Goal: Task Accomplishment & Management: Manage account settings

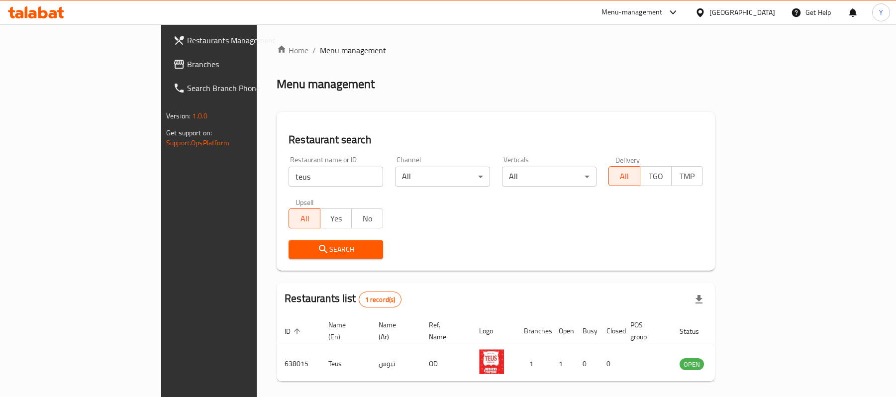
click at [289, 167] on input "teus" at bounding box center [336, 177] width 95 height 20
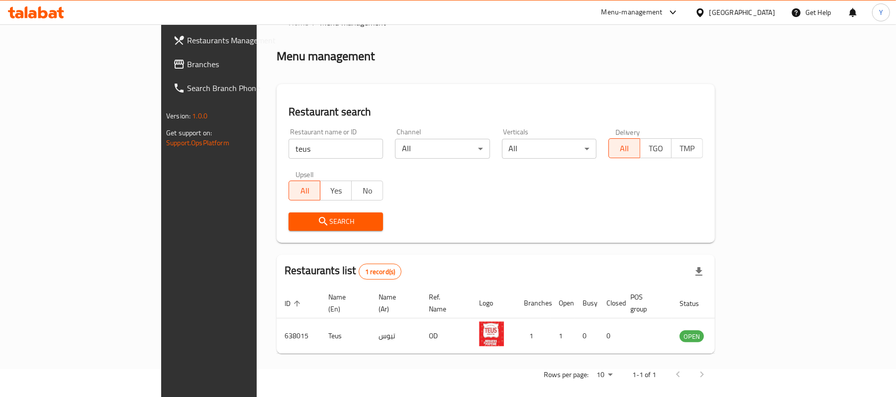
scroll to position [28, 0]
click at [289, 152] on input "teus" at bounding box center [336, 149] width 95 height 20
type input "."
type input "ZOK"
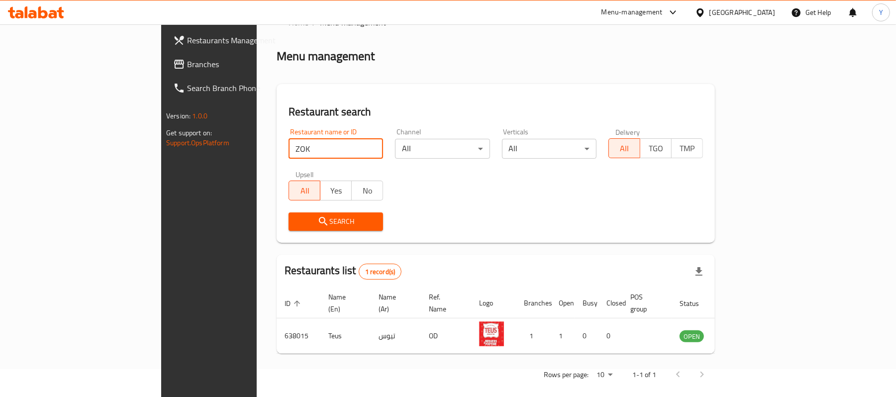
click button "Search" at bounding box center [336, 221] width 95 height 18
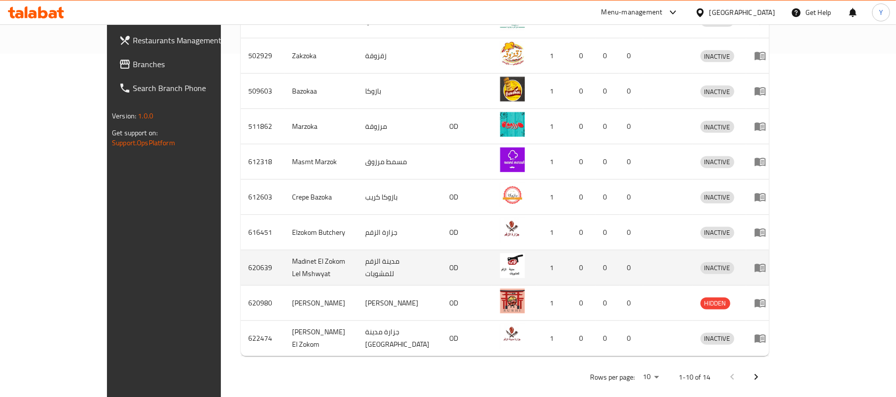
scroll to position [345, 0]
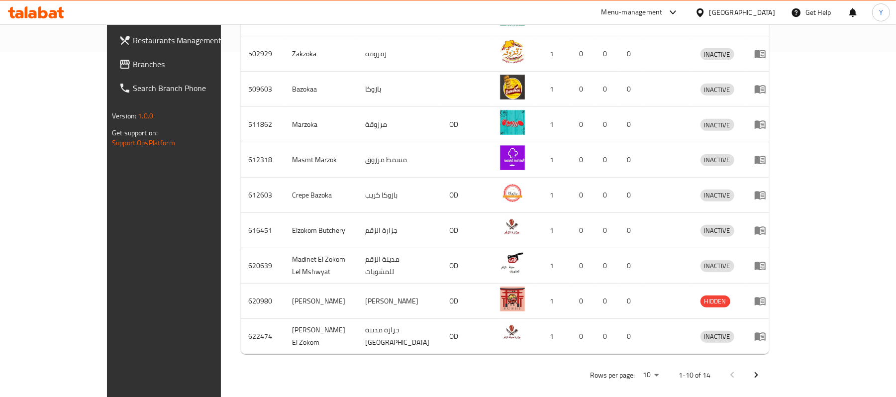
click at [762, 369] on icon "Next page" at bounding box center [756, 375] width 12 height 12
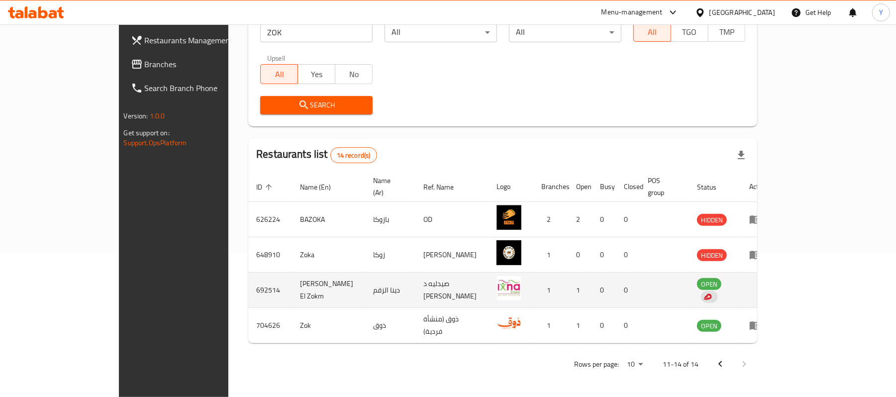
scroll to position [133, 0]
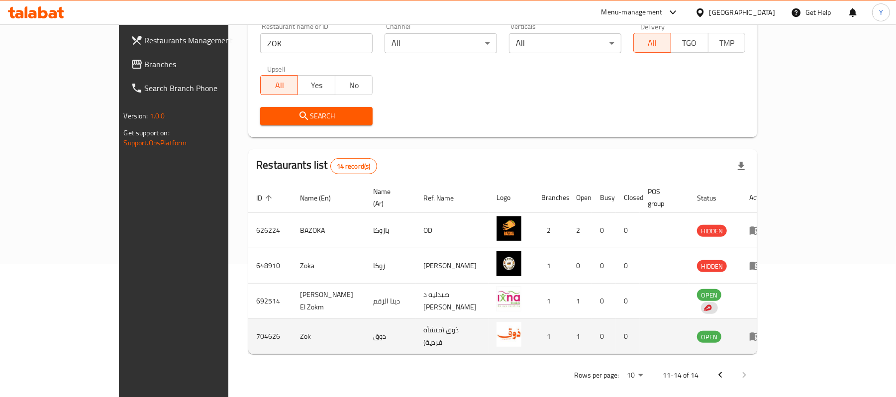
click at [776, 321] on td "enhanced table" at bounding box center [758, 336] width 34 height 35
click at [761, 330] on icon "enhanced table" at bounding box center [755, 336] width 12 height 12
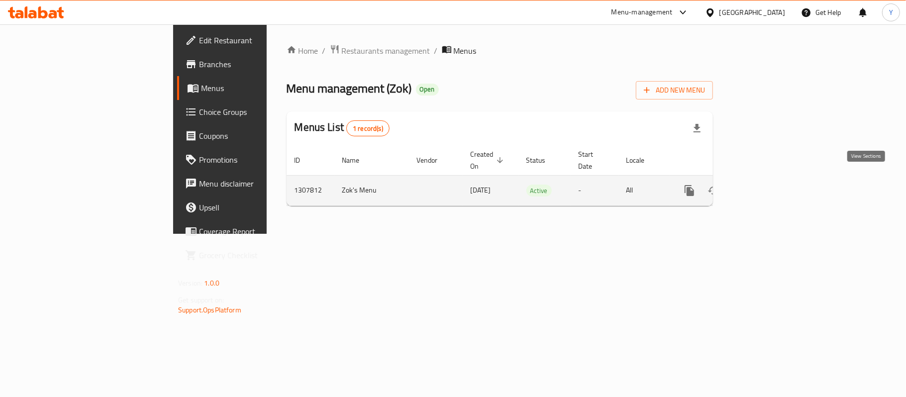
click at [767, 185] on icon "enhanced table" at bounding box center [761, 191] width 12 height 12
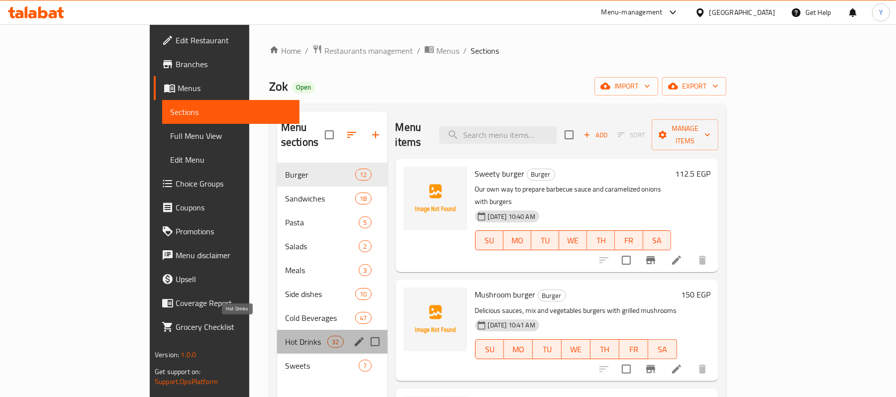
click at [285, 336] on span "Hot Drinks" at bounding box center [306, 342] width 42 height 12
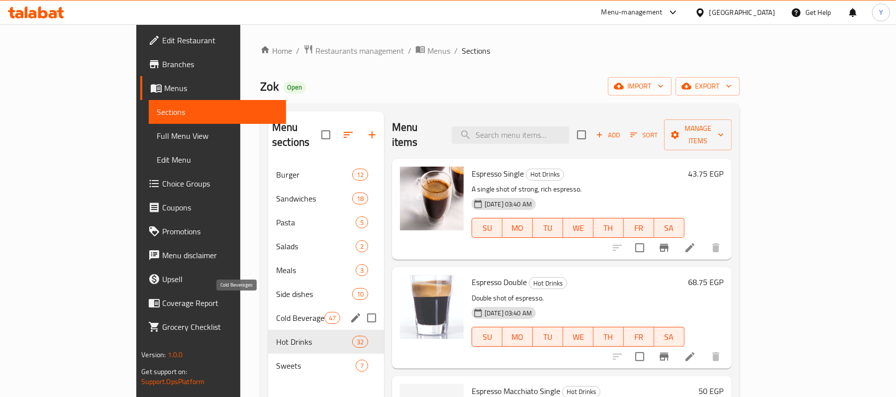
click at [268, 306] on div "Cold Beverages 47" at bounding box center [326, 318] width 116 height 24
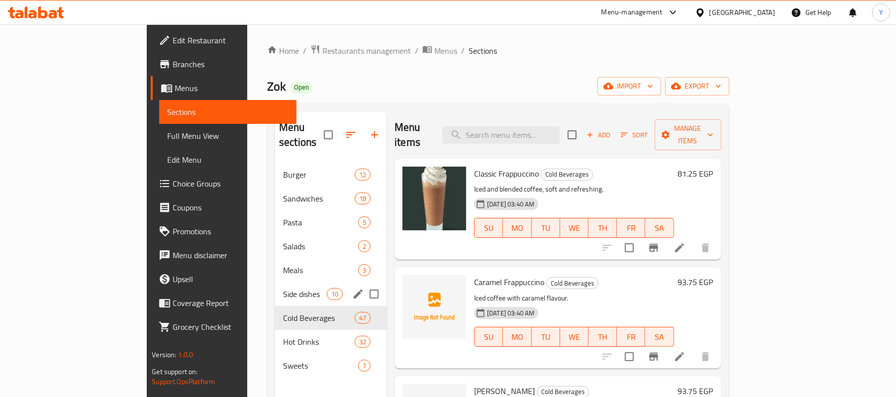
click at [275, 290] on div "Side dishes 10" at bounding box center [330, 294] width 111 height 24
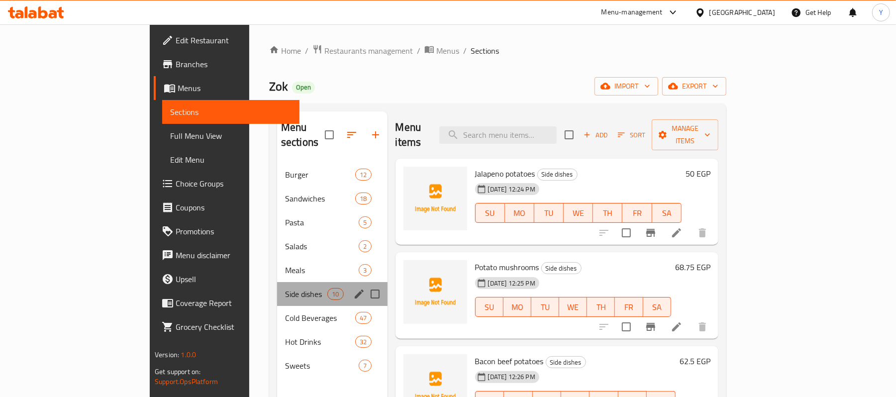
click at [277, 290] on div "Side dishes 10" at bounding box center [332, 294] width 110 height 24
click at [285, 312] on span "Cold Beverages" at bounding box center [306, 318] width 42 height 12
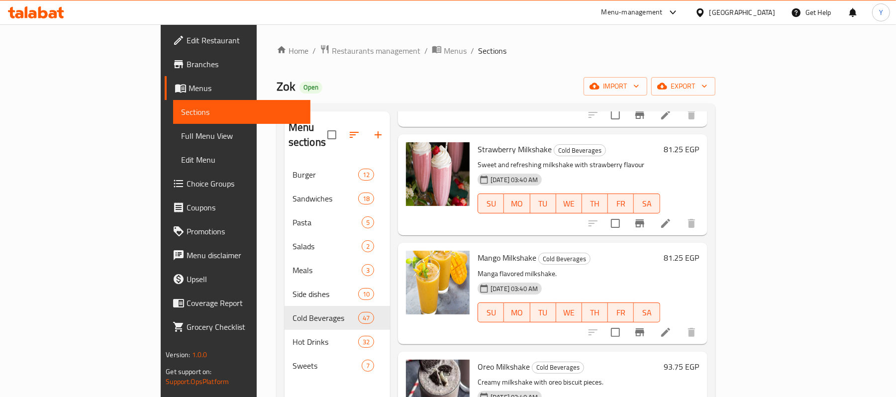
scroll to position [1990, 0]
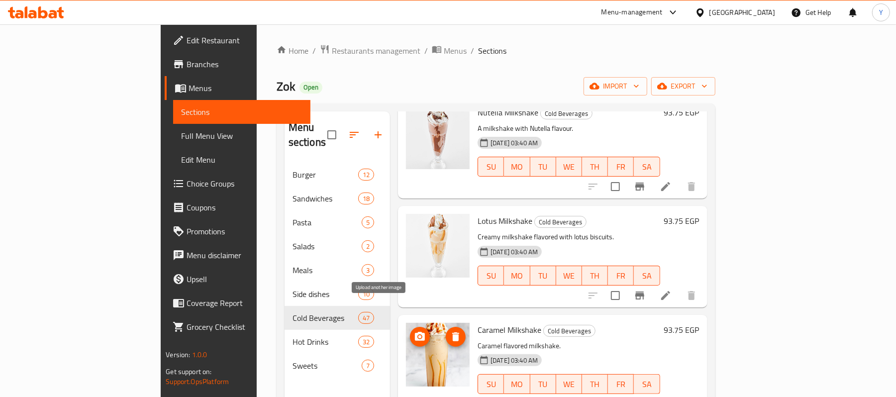
click at [410, 331] on span "upload picture" at bounding box center [420, 337] width 20 height 12
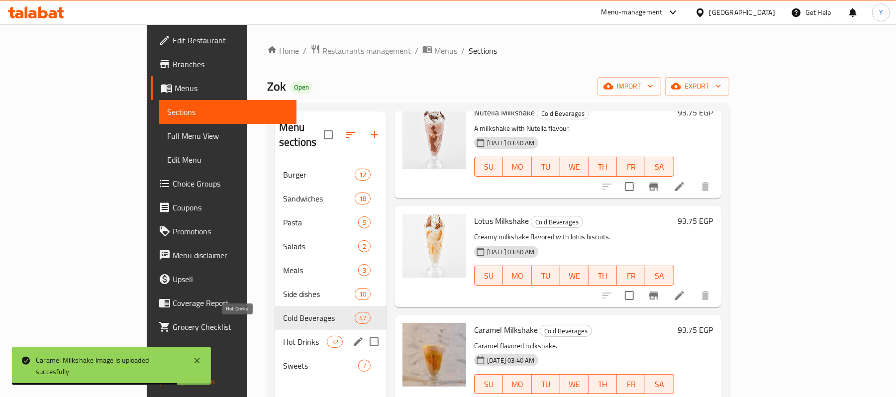
click at [283, 336] on span "Hot Drinks" at bounding box center [305, 342] width 44 height 12
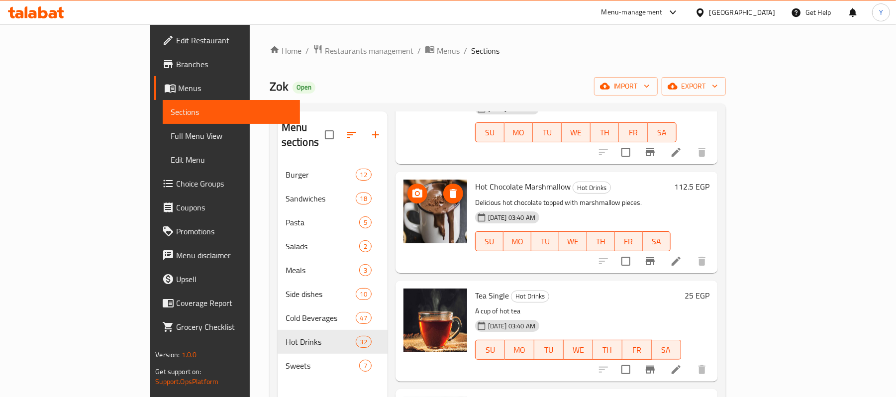
click at [404, 180] on img at bounding box center [436, 212] width 64 height 64
click at [408, 188] on span "upload picture" at bounding box center [418, 194] width 20 height 12
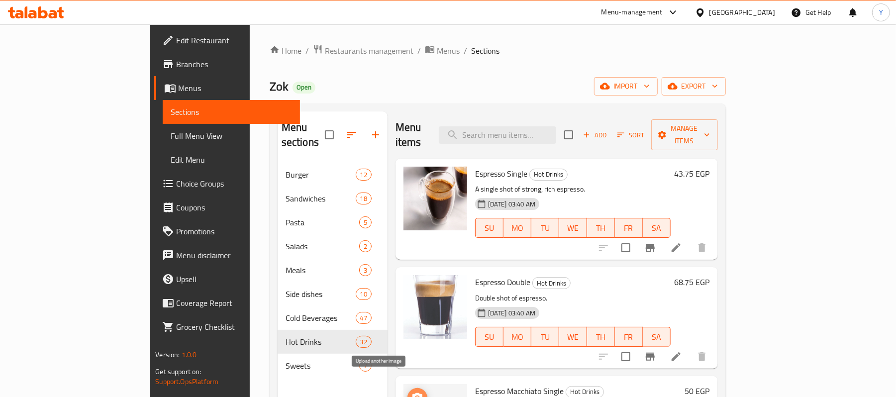
click at [412, 392] on icon "upload picture" at bounding box center [418, 398] width 12 height 12
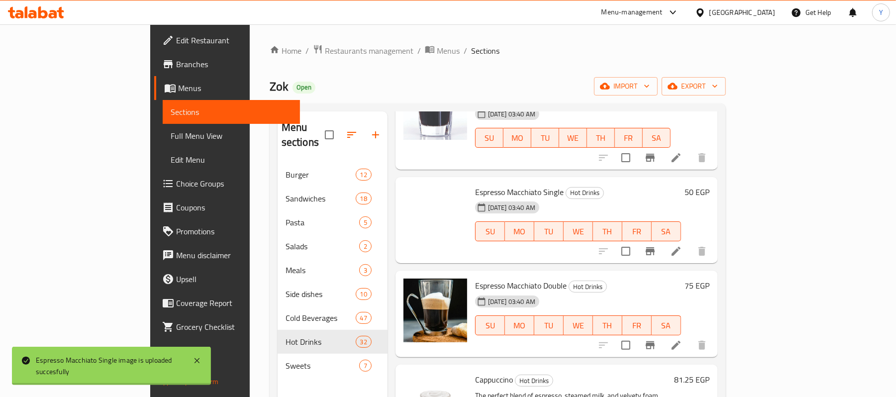
scroll to position [398, 0]
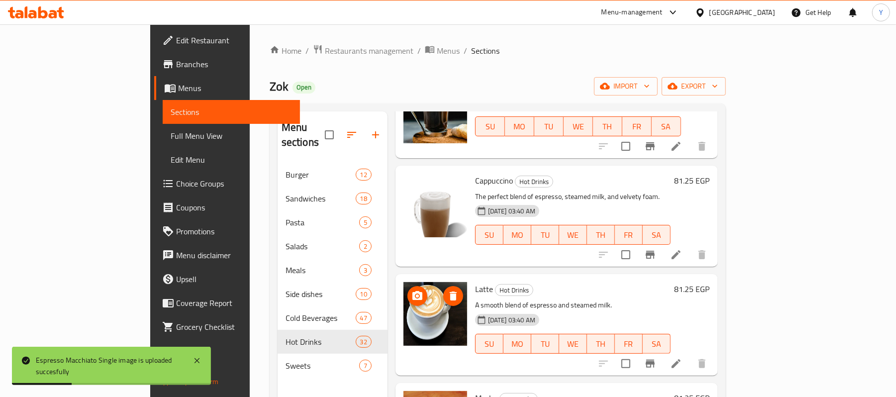
click at [412, 290] on icon "upload picture" at bounding box center [418, 296] width 12 height 12
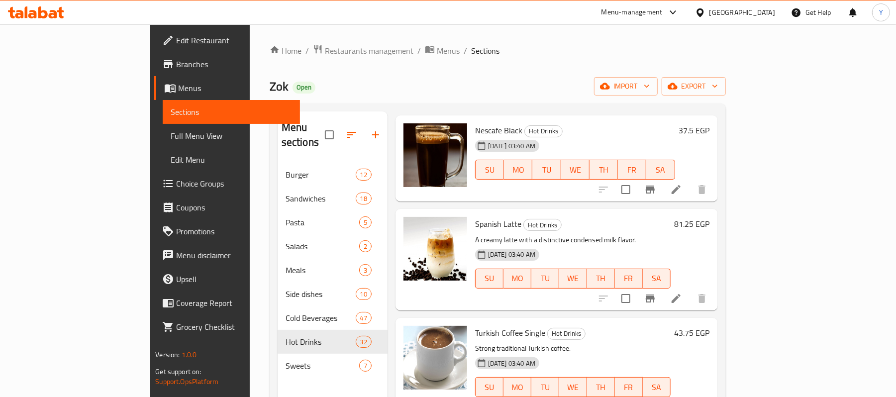
scroll to position [1194, 0]
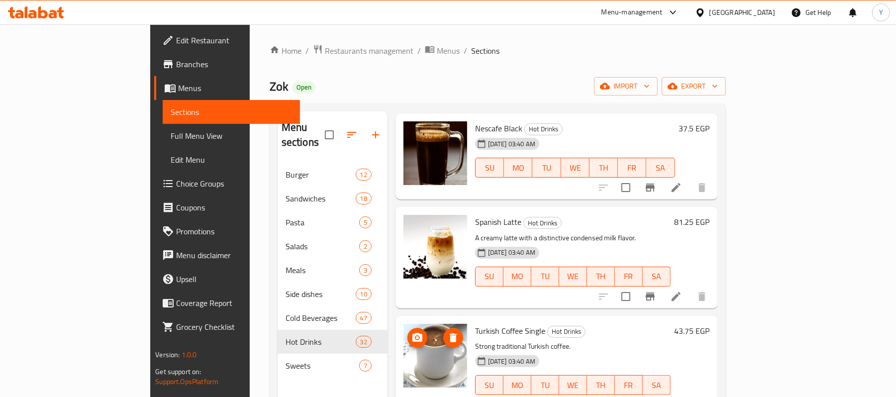
click at [412, 332] on icon "upload picture" at bounding box center [418, 338] width 12 height 12
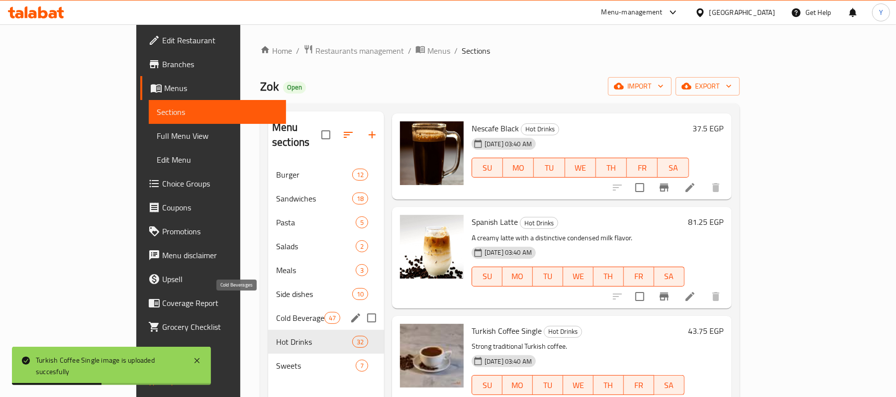
click at [276, 312] on span "Cold Beverages" at bounding box center [300, 318] width 48 height 12
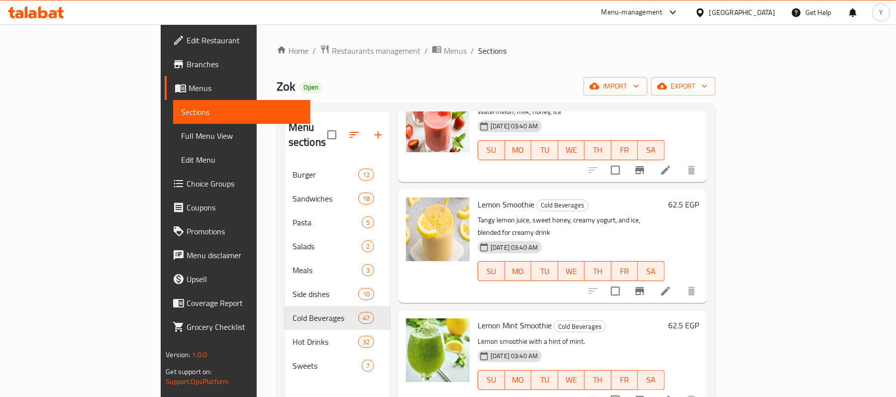
scroll to position [3185, 0]
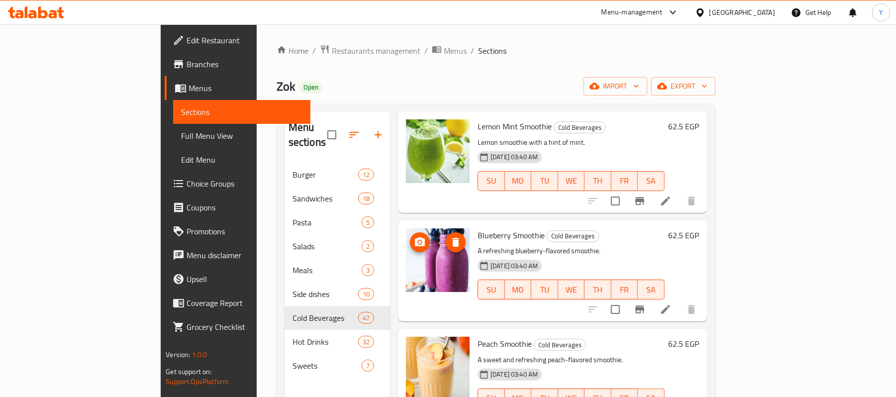
click at [414, 236] on icon "upload picture" at bounding box center [420, 242] width 12 height 12
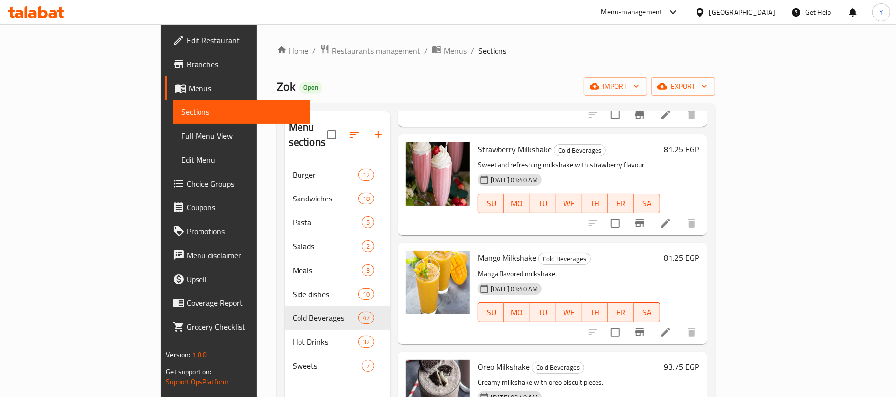
scroll to position [2588, 0]
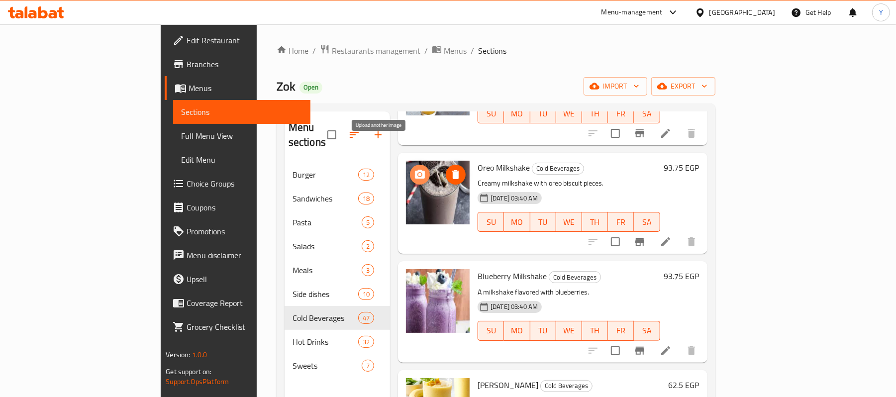
click at [410, 165] on button "upload picture" at bounding box center [420, 175] width 20 height 20
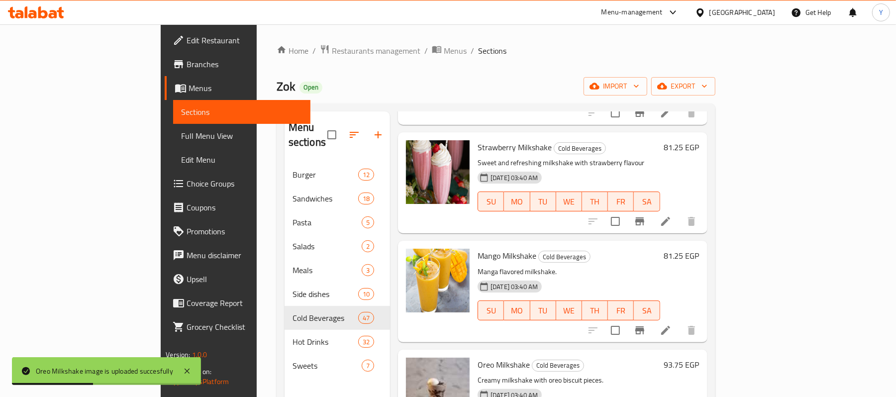
scroll to position [2389, 0]
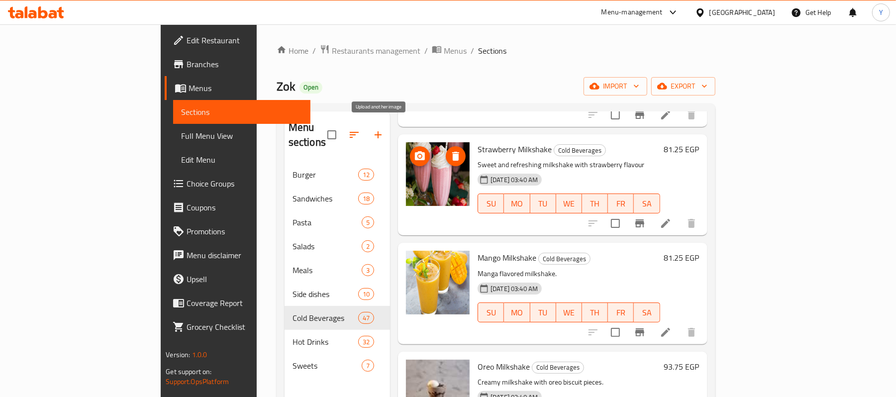
click at [415, 151] on icon "upload picture" at bounding box center [420, 155] width 10 height 9
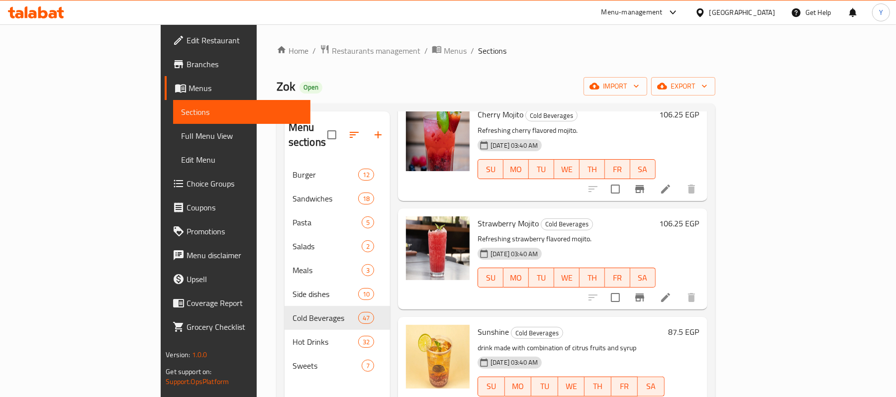
scroll to position [3976, 0]
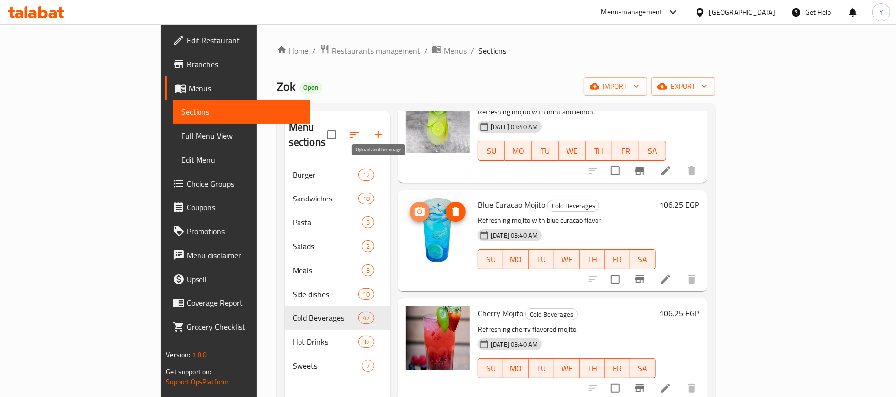
click at [410, 202] on button "upload picture" at bounding box center [420, 212] width 20 height 20
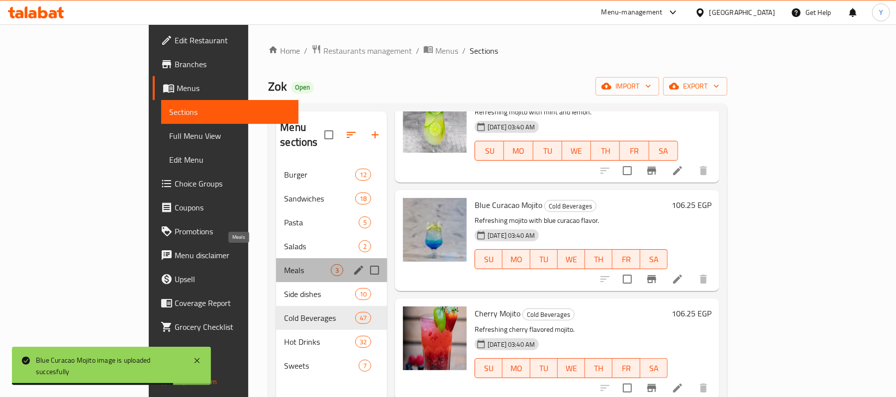
click at [284, 264] on span "Meals" at bounding box center [307, 270] width 47 height 12
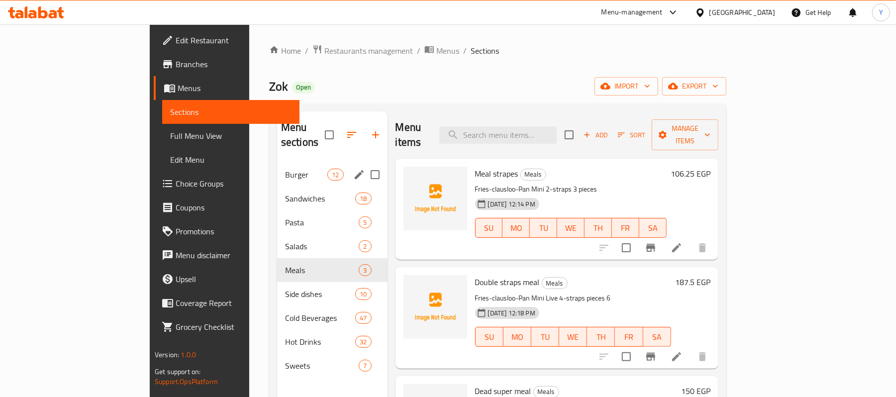
click at [277, 170] on div "Burger 12" at bounding box center [332, 175] width 110 height 24
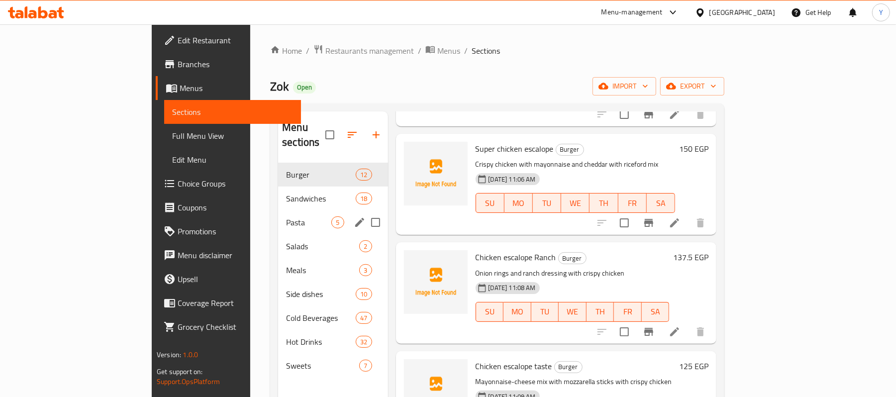
click at [278, 215] on div "Pasta 5" at bounding box center [332, 222] width 109 height 24
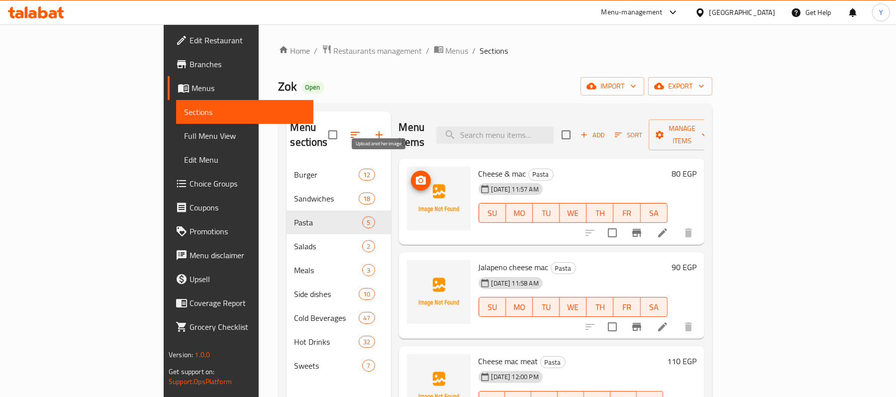
click at [415, 175] on icon "upload picture" at bounding box center [421, 181] width 12 height 12
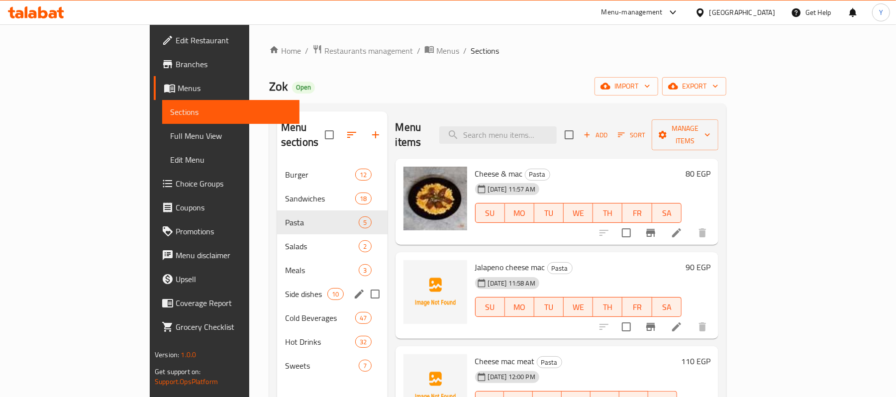
click at [285, 288] on span "Side dishes" at bounding box center [306, 294] width 42 height 12
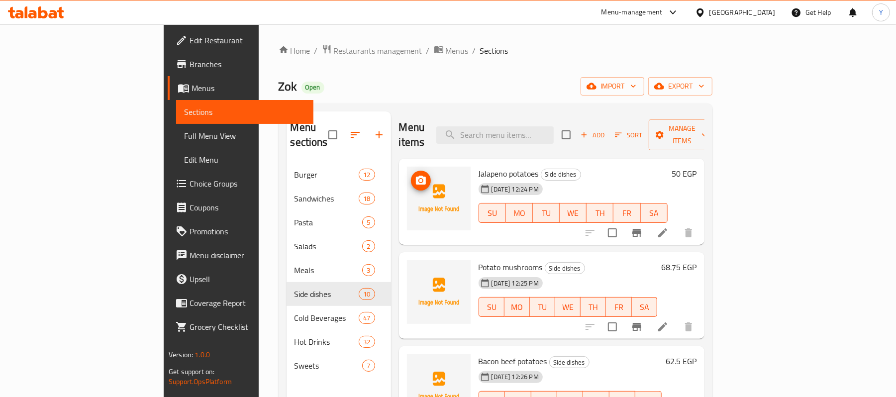
click at [415, 175] on icon "upload picture" at bounding box center [421, 181] width 12 height 12
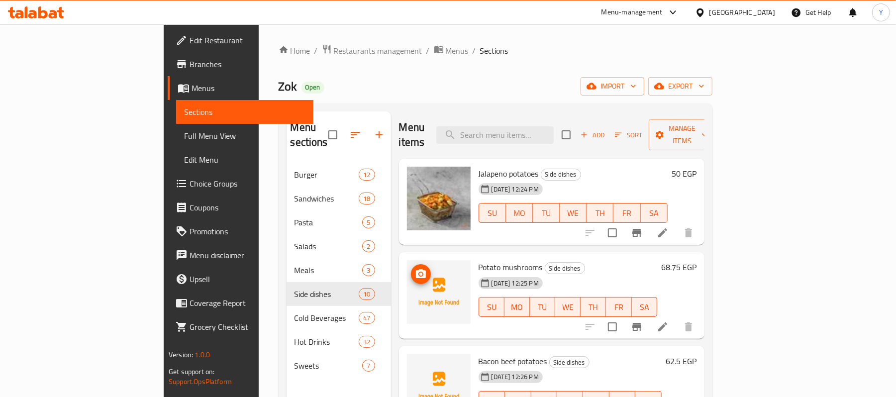
click at [407, 260] on img at bounding box center [439, 292] width 64 height 64
click at [415, 268] on icon "upload picture" at bounding box center [421, 274] width 12 height 12
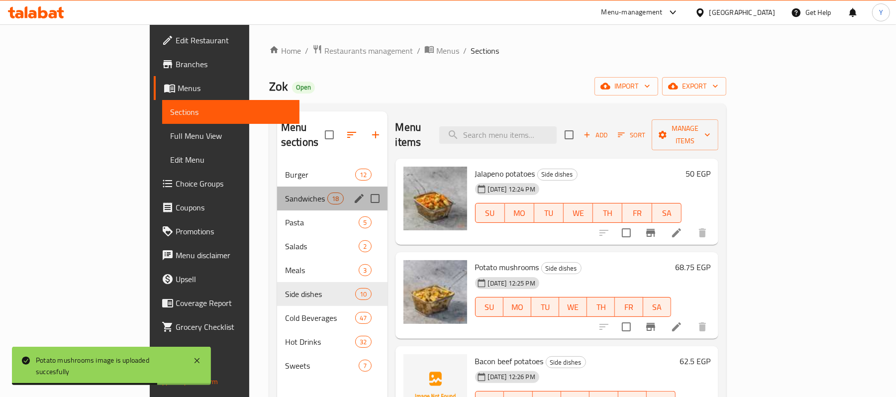
click at [286, 190] on div "Sandwiches 18" at bounding box center [332, 199] width 110 height 24
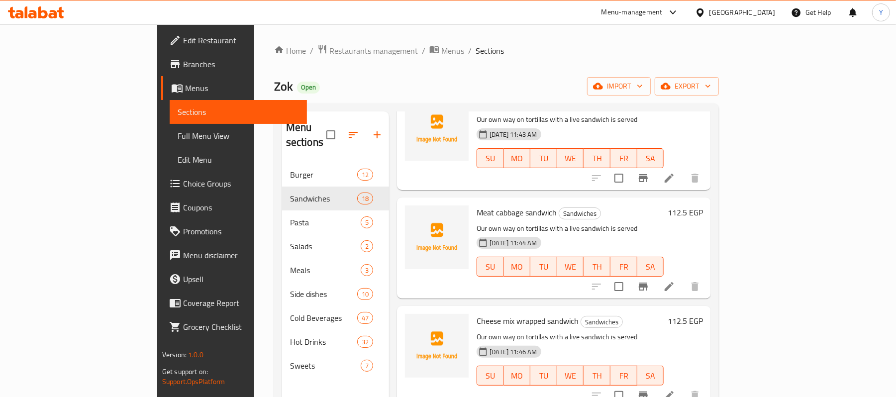
scroll to position [995, 0]
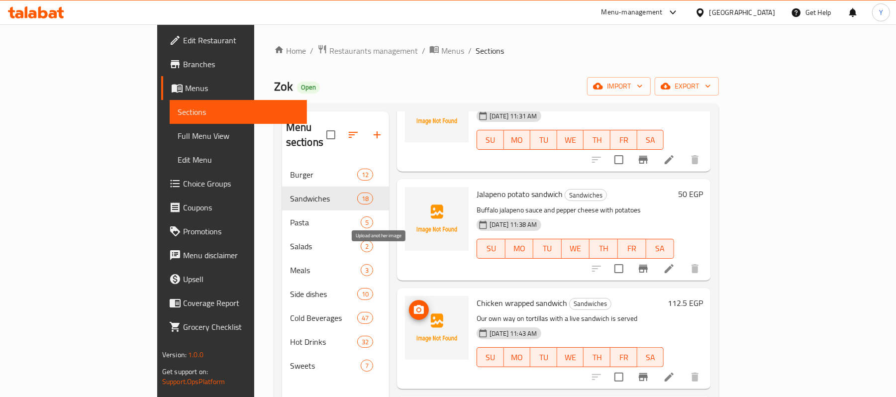
click at [414, 305] on icon "upload picture" at bounding box center [419, 309] width 10 height 9
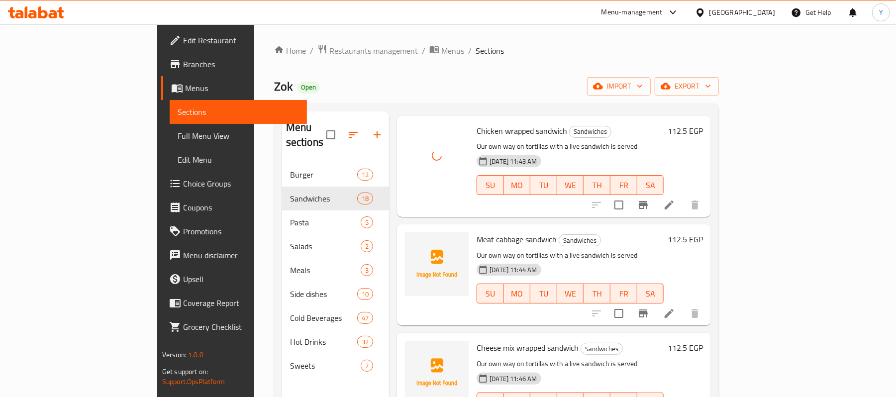
scroll to position [1194, 0]
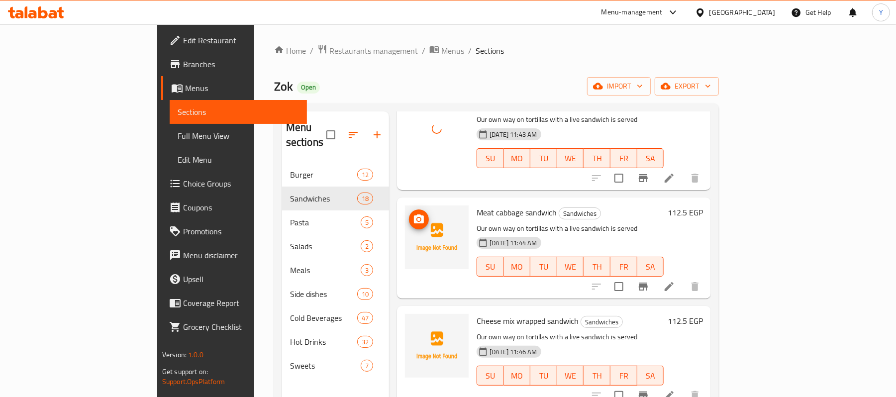
click at [414, 214] on icon "upload picture" at bounding box center [419, 218] width 10 height 9
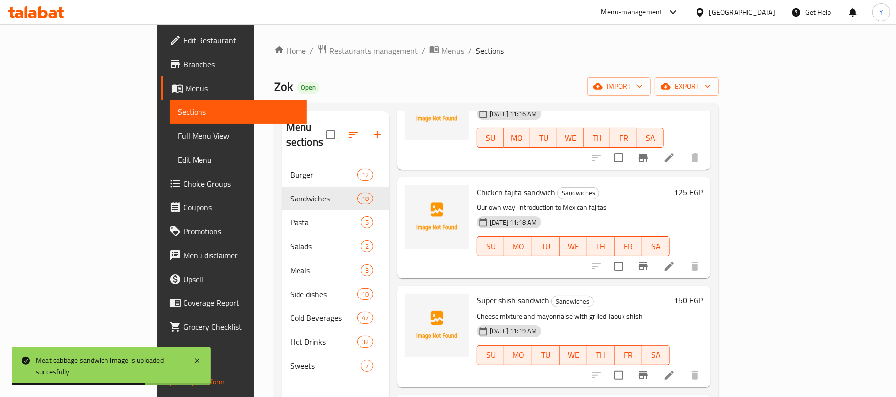
scroll to position [0, 0]
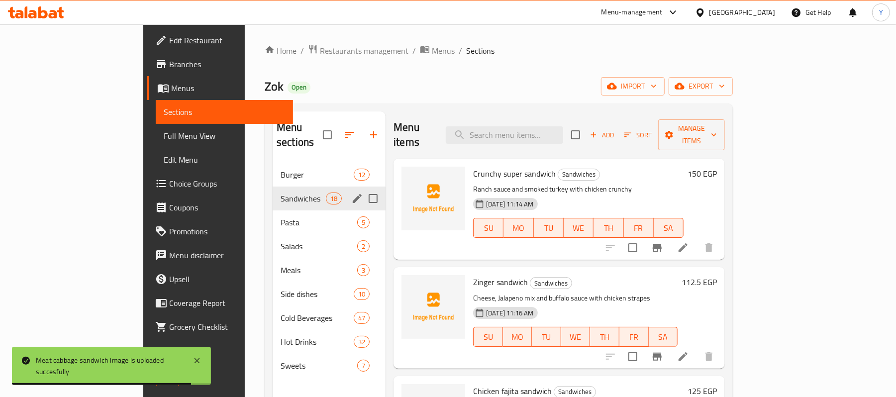
click at [295, 168] on div "Burger 12" at bounding box center [329, 175] width 113 height 24
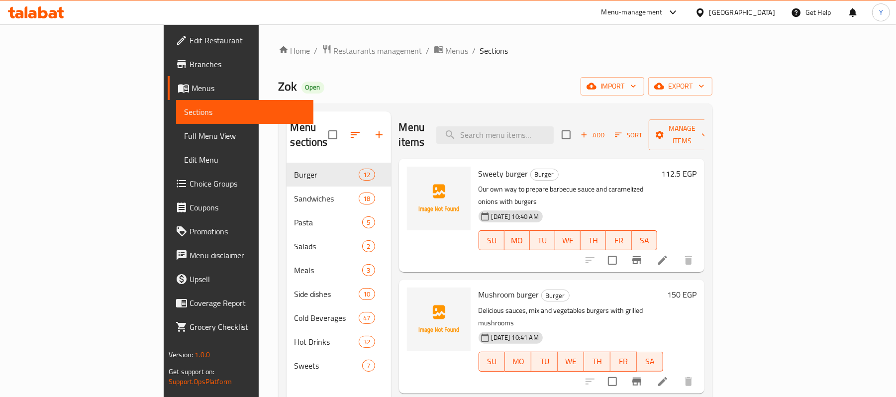
scroll to position [199, 0]
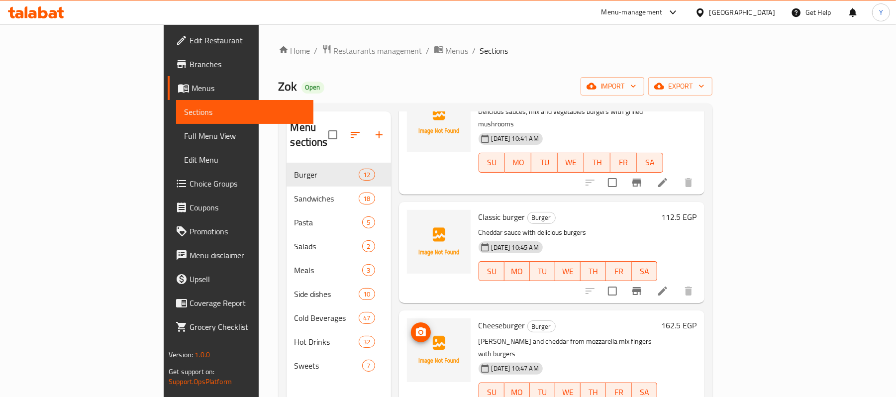
click at [407, 318] on img at bounding box center [439, 350] width 64 height 64
click at [411, 326] on span "upload picture" at bounding box center [421, 332] width 20 height 12
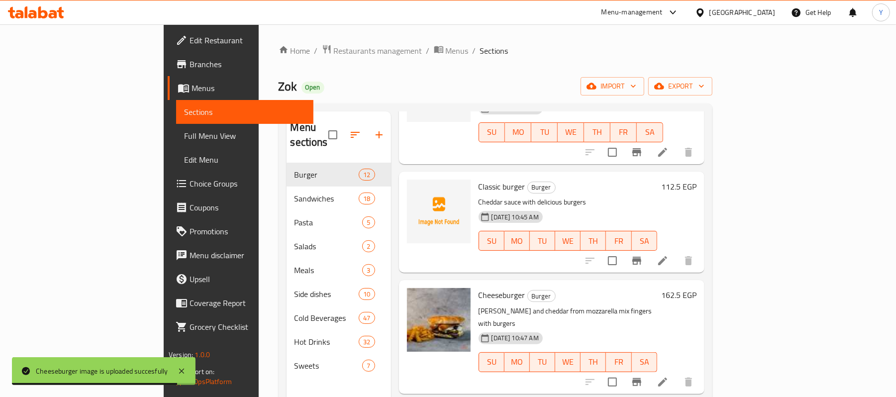
scroll to position [0, 0]
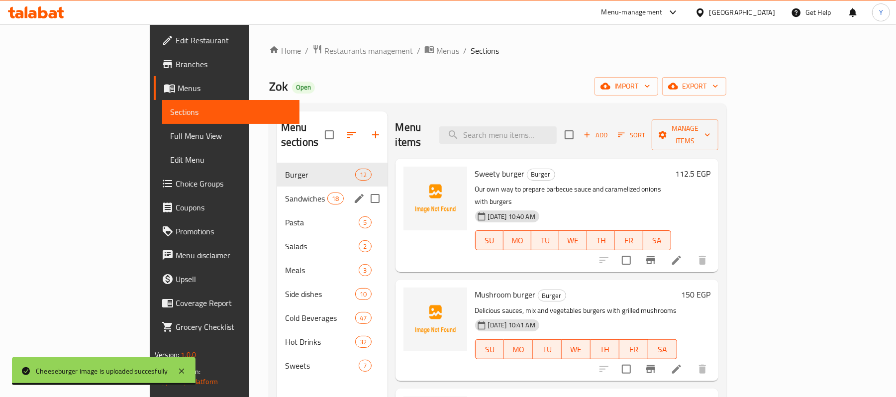
click at [285, 193] on span "Sandwiches" at bounding box center [306, 199] width 42 height 12
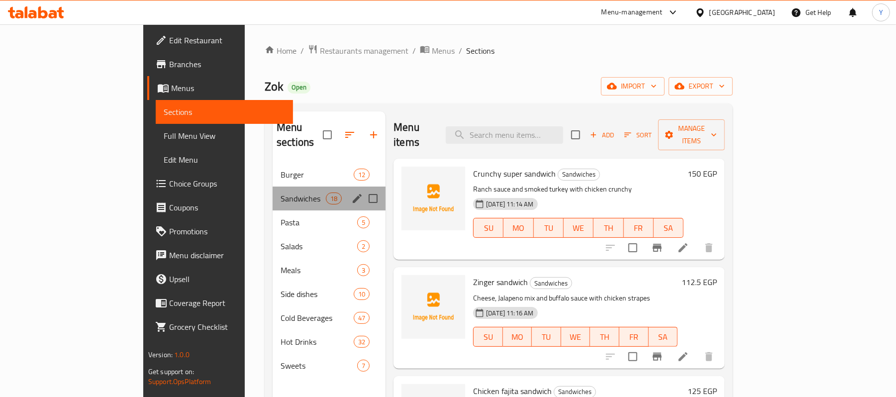
click at [273, 187] on div "Sandwiches 18" at bounding box center [329, 199] width 113 height 24
click at [281, 193] on span "Sandwiches" at bounding box center [303, 199] width 45 height 12
click at [281, 169] on span "Burger" at bounding box center [317, 175] width 73 height 12
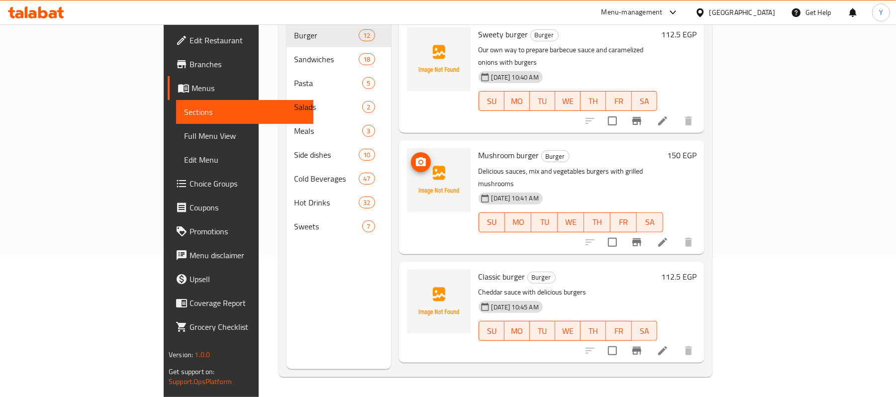
click at [411, 156] on span "upload picture" at bounding box center [421, 162] width 20 height 12
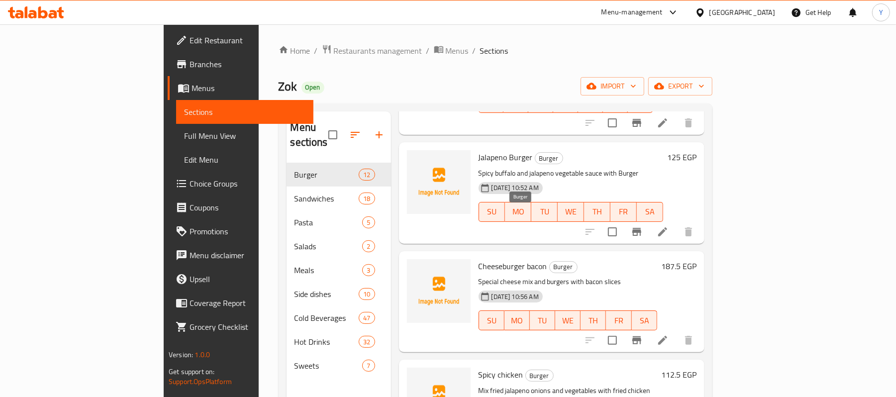
scroll to position [796, 0]
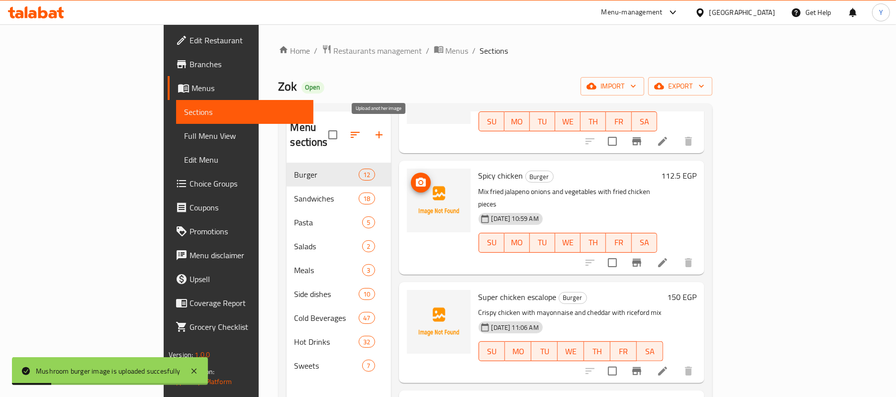
click at [415, 177] on icon "upload picture" at bounding box center [421, 183] width 12 height 12
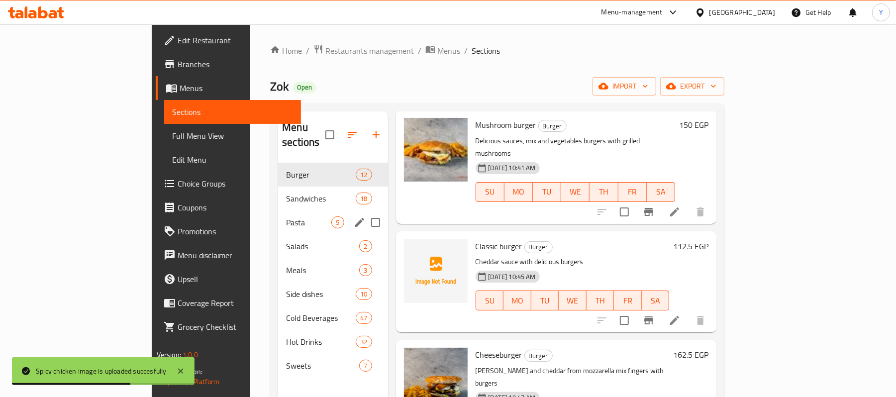
scroll to position [0, 0]
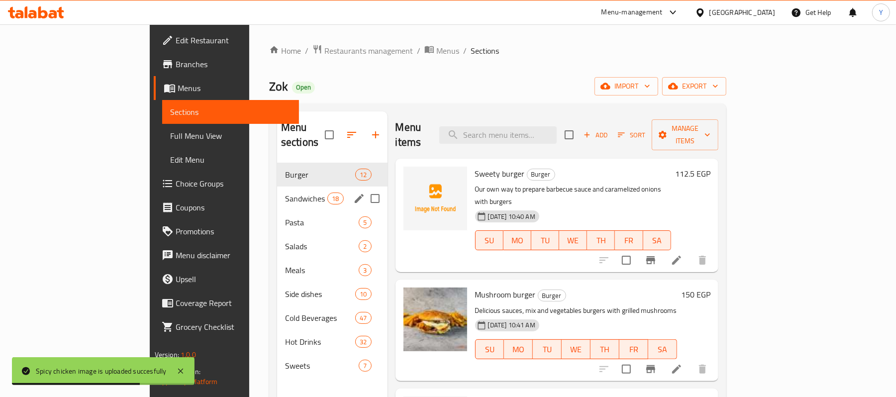
click at [285, 193] on span "Sandwiches" at bounding box center [306, 199] width 42 height 12
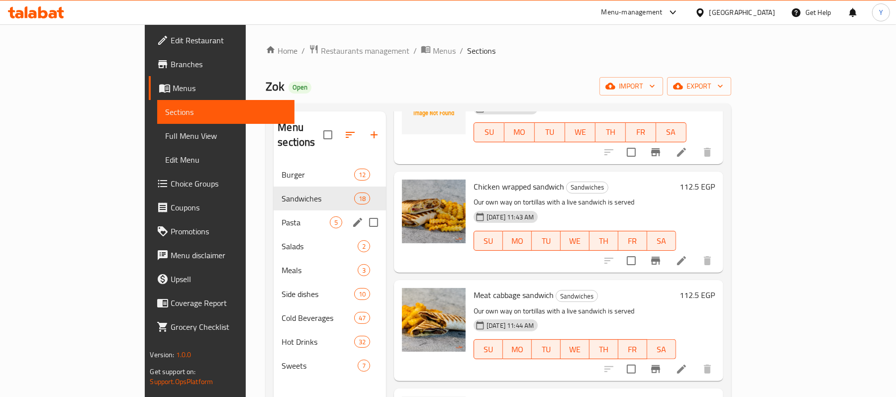
click at [282, 216] on span "Pasta" at bounding box center [306, 222] width 48 height 12
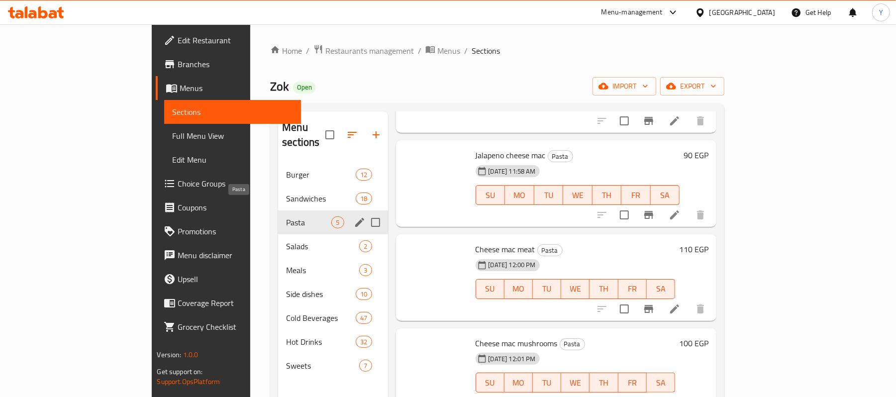
scroll to position [97, 0]
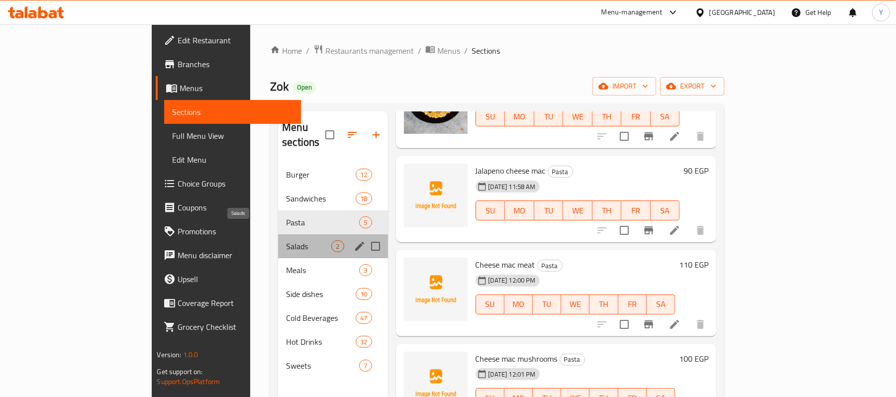
click at [286, 240] on span "Salads" at bounding box center [308, 246] width 45 height 12
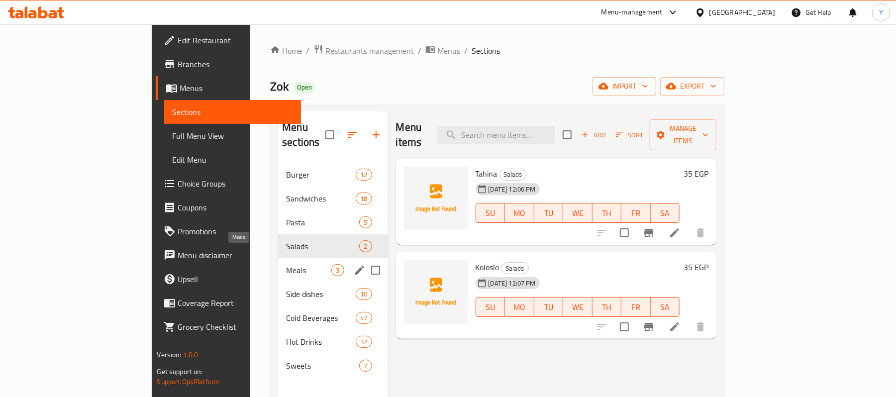
click at [286, 264] on span "Meals" at bounding box center [308, 270] width 45 height 12
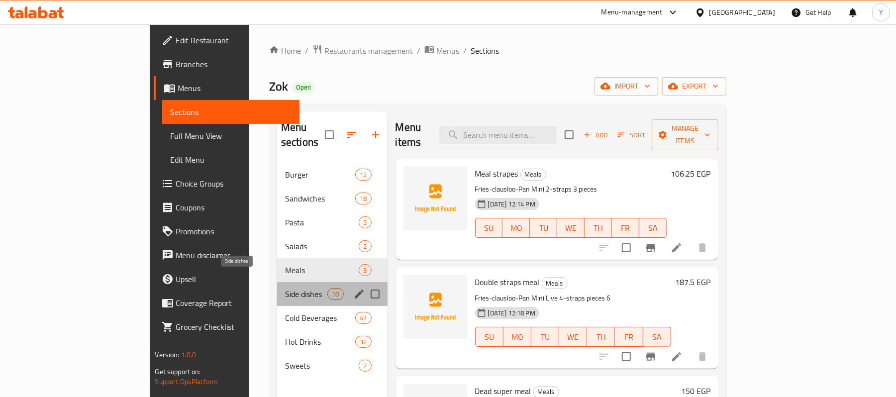
click at [285, 288] on span "Side dishes" at bounding box center [306, 294] width 42 height 12
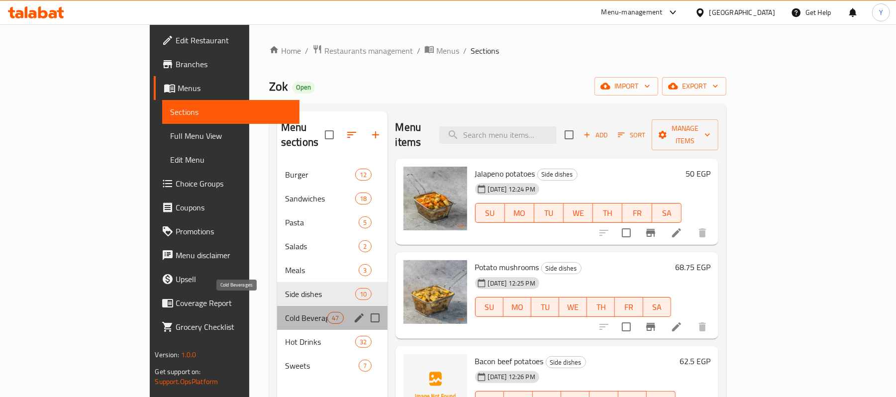
click at [285, 312] on span "Cold Beverages" at bounding box center [306, 318] width 42 height 12
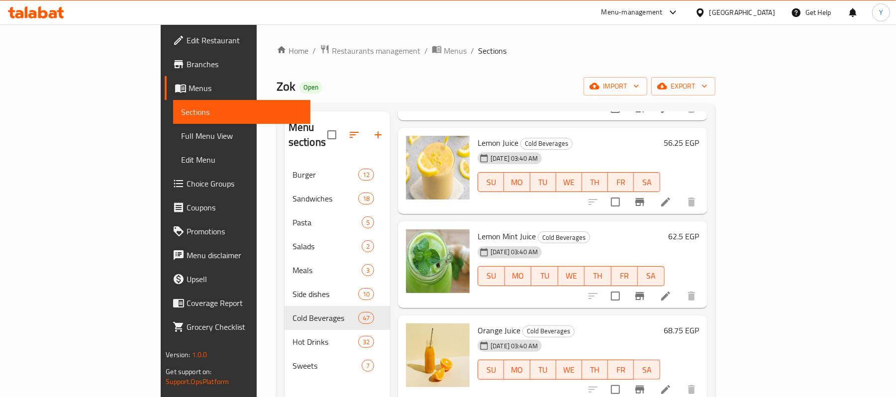
scroll to position [1791, 0]
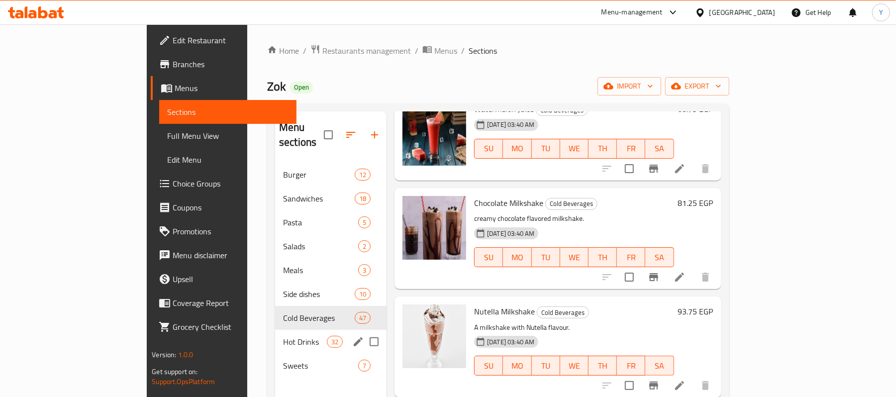
click at [275, 337] on div "Hot Drinks 32" at bounding box center [330, 342] width 111 height 24
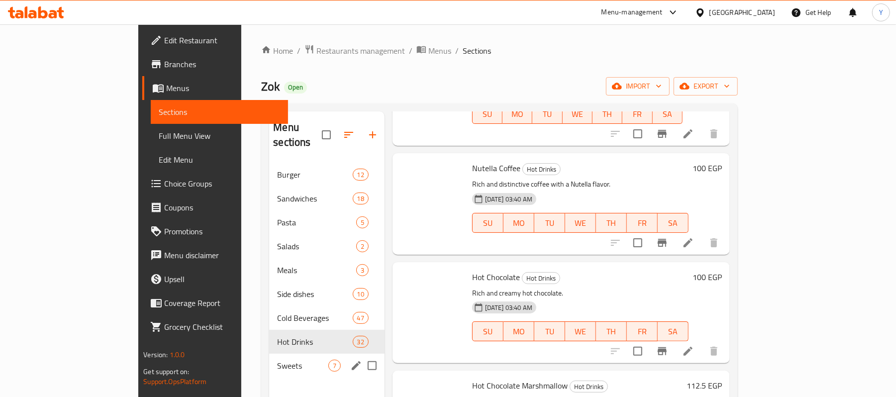
click at [277, 360] on span "Sweets" at bounding box center [302, 366] width 51 height 12
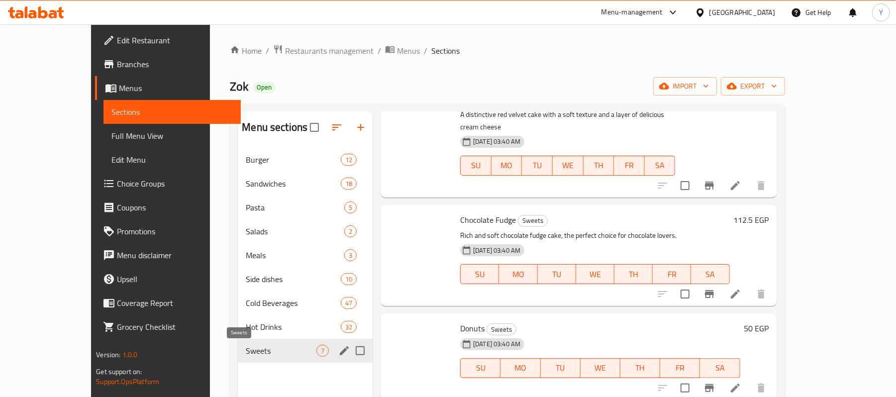
scroll to position [373, 0]
